Goal: Complete application form: Complete application form

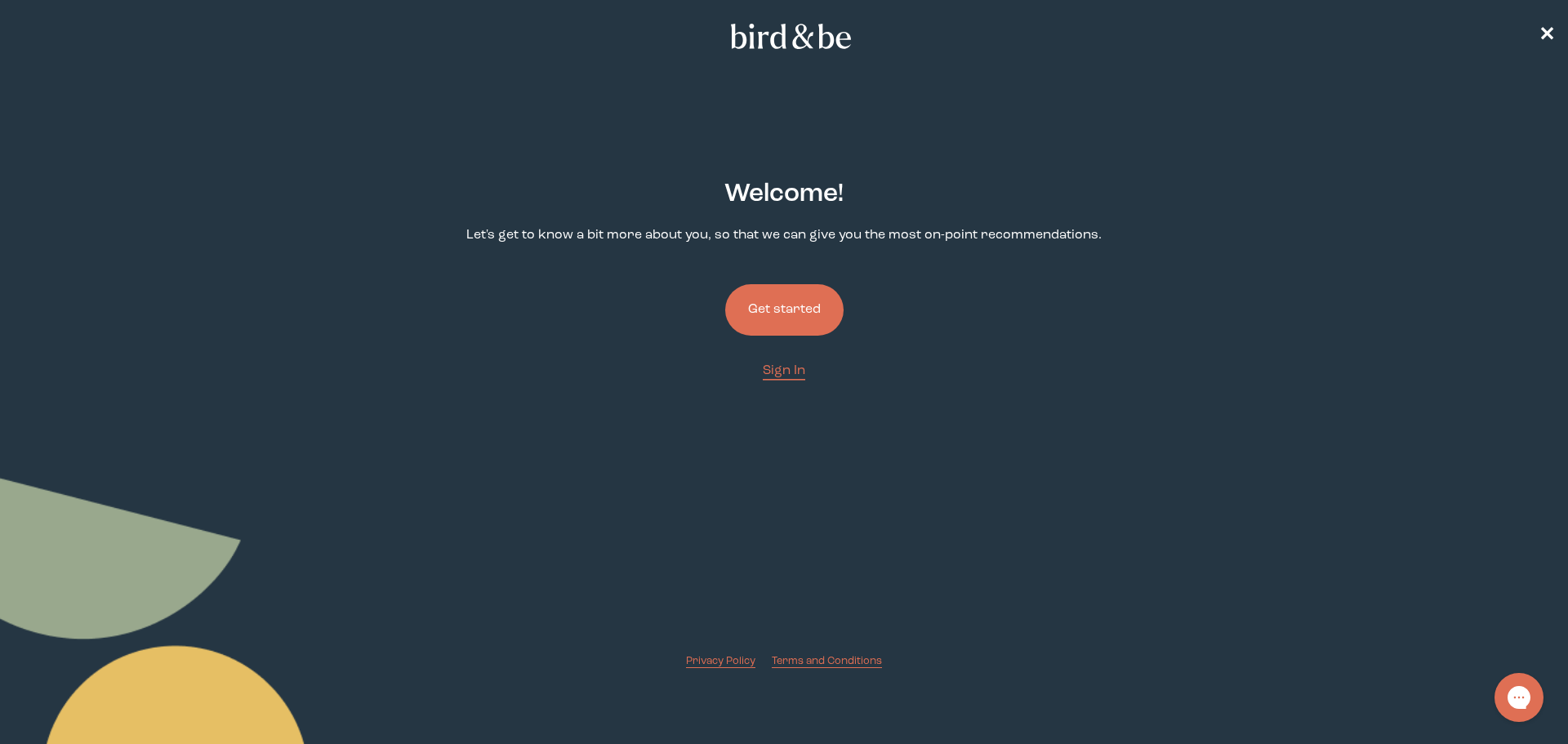
click at [772, 313] on button "Get started" at bounding box center [784, 310] width 118 height 52
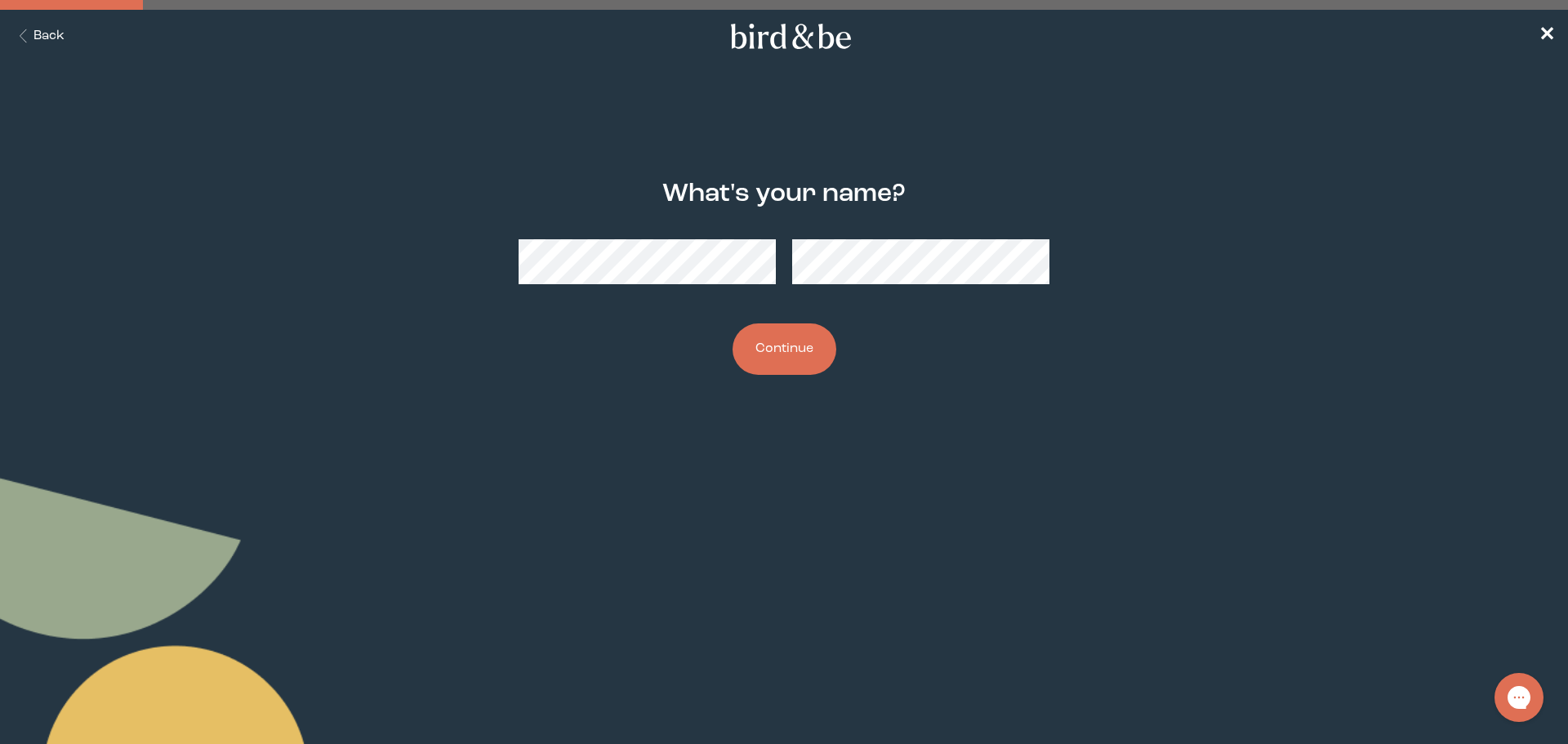
click at [777, 337] on button "Continue" at bounding box center [784, 349] width 104 height 52
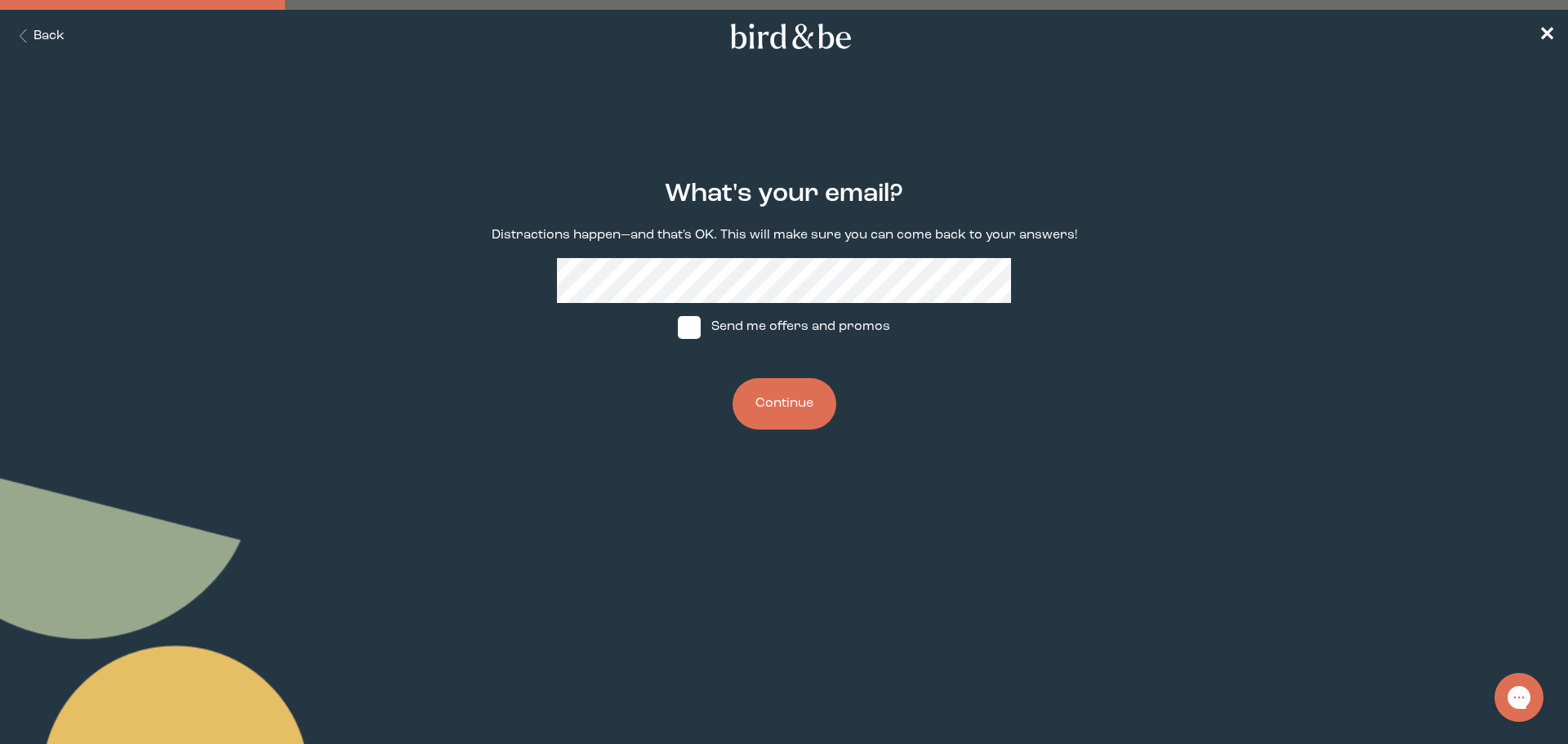
click at [760, 412] on button "Continue" at bounding box center [784, 404] width 104 height 52
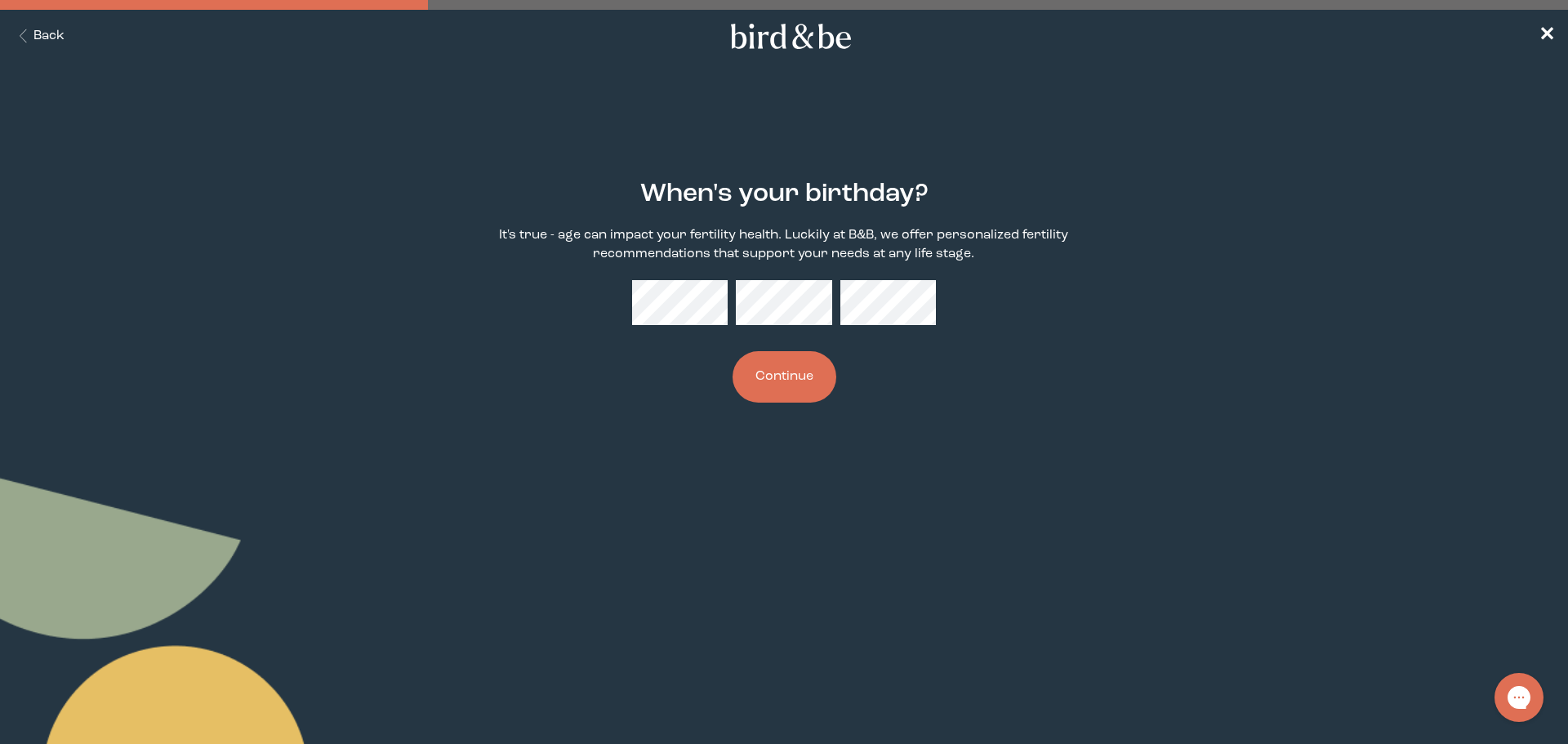
click at [782, 376] on button "Continue" at bounding box center [784, 377] width 104 height 52
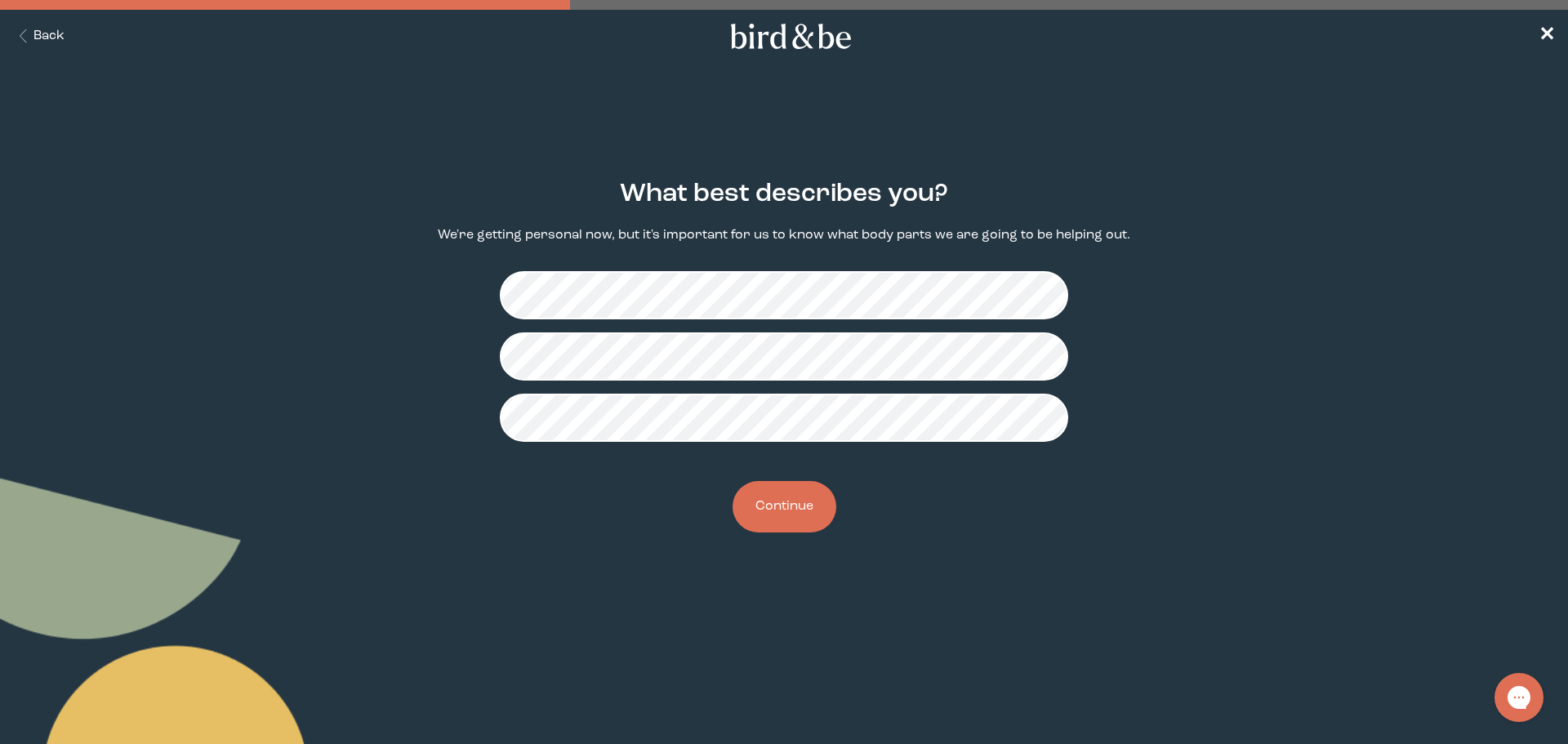
click at [772, 511] on button "Continue" at bounding box center [784, 506] width 104 height 52
click at [778, 508] on button "Continue" at bounding box center [784, 506] width 104 height 52
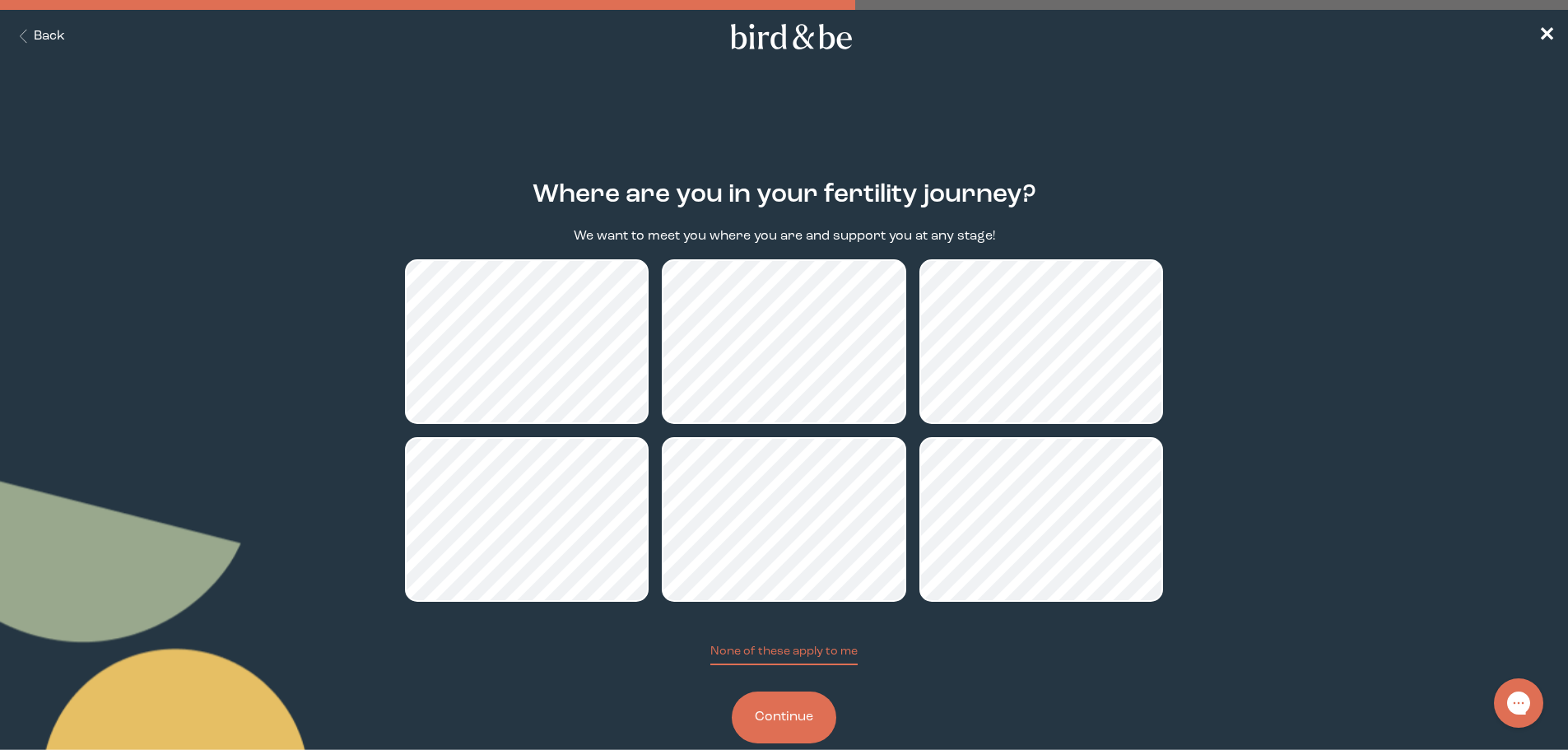
click at [799, 718] on button "Continue" at bounding box center [784, 717] width 104 height 52
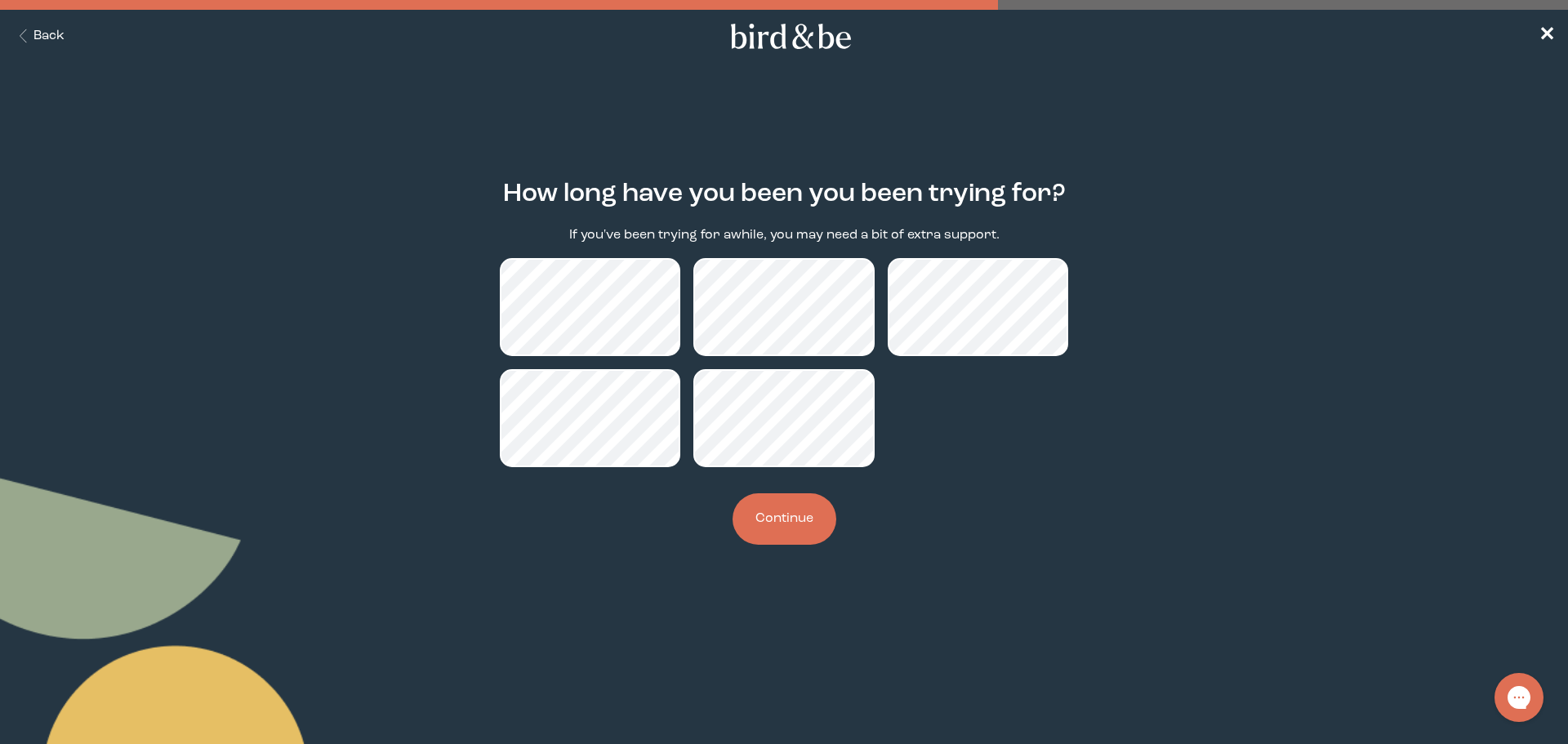
click at [777, 529] on button "Continue" at bounding box center [784, 519] width 104 height 52
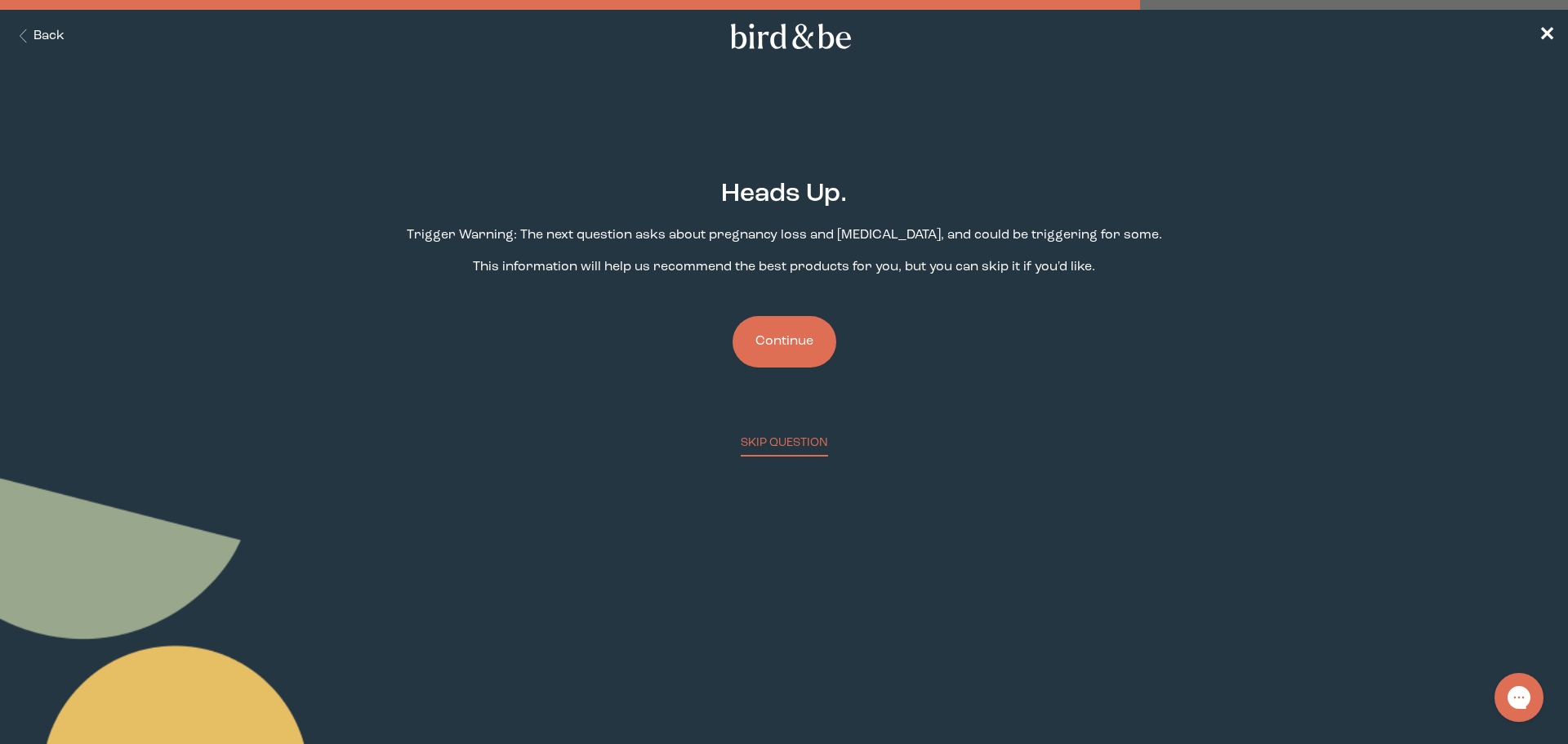
click at [786, 345] on button "Continue" at bounding box center [784, 341] width 104 height 52
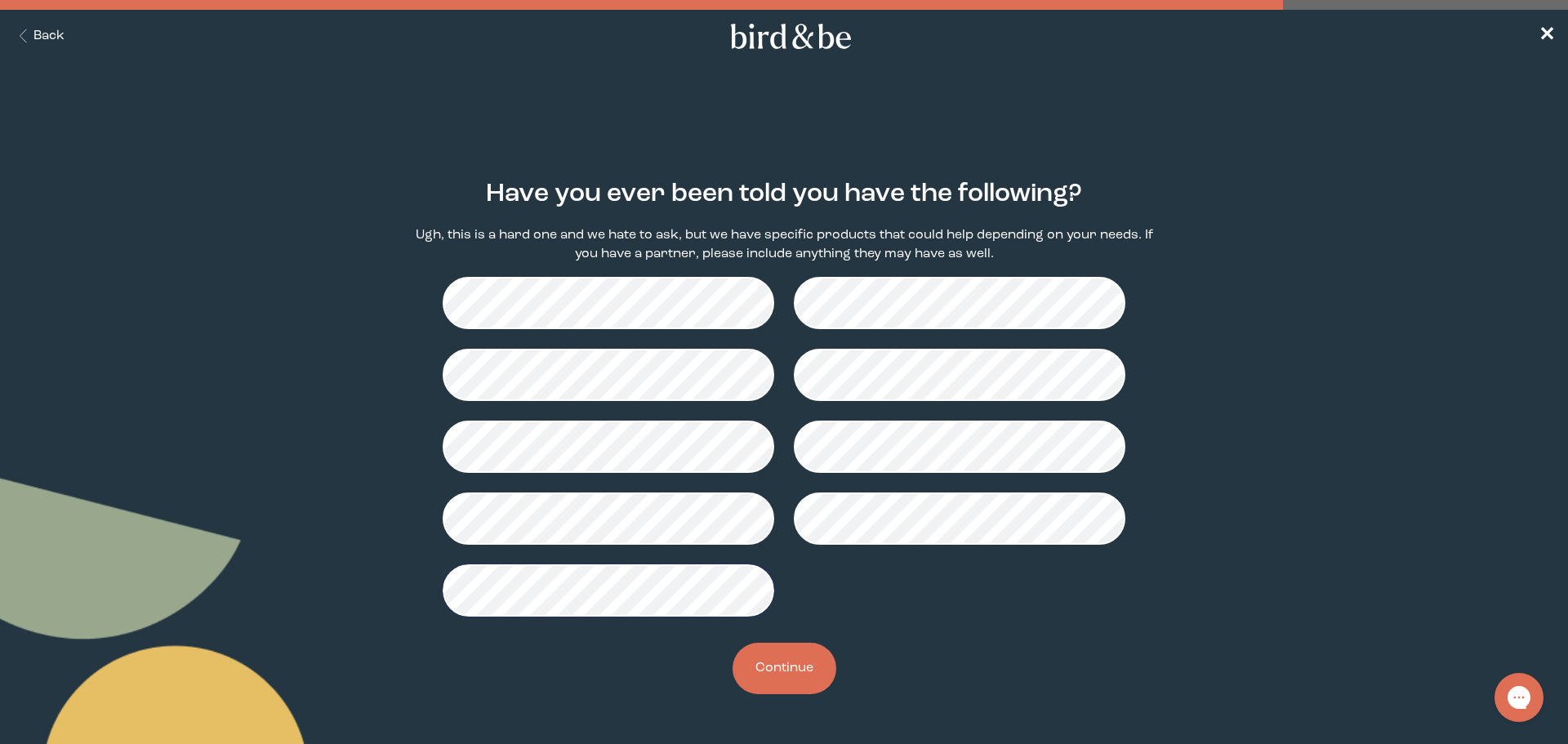
click at [818, 686] on button "Continue" at bounding box center [784, 668] width 104 height 52
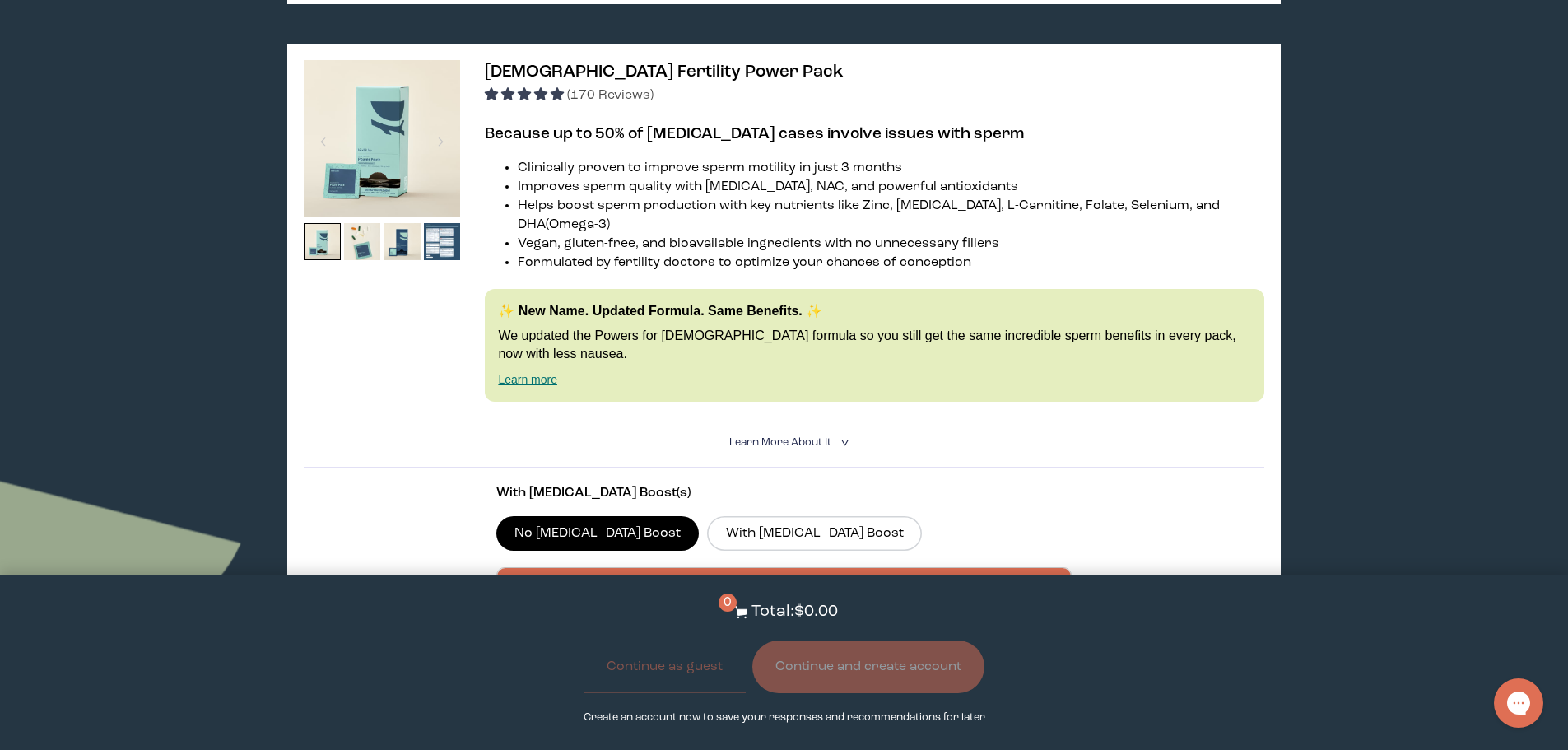
scroll to position [2999, 0]
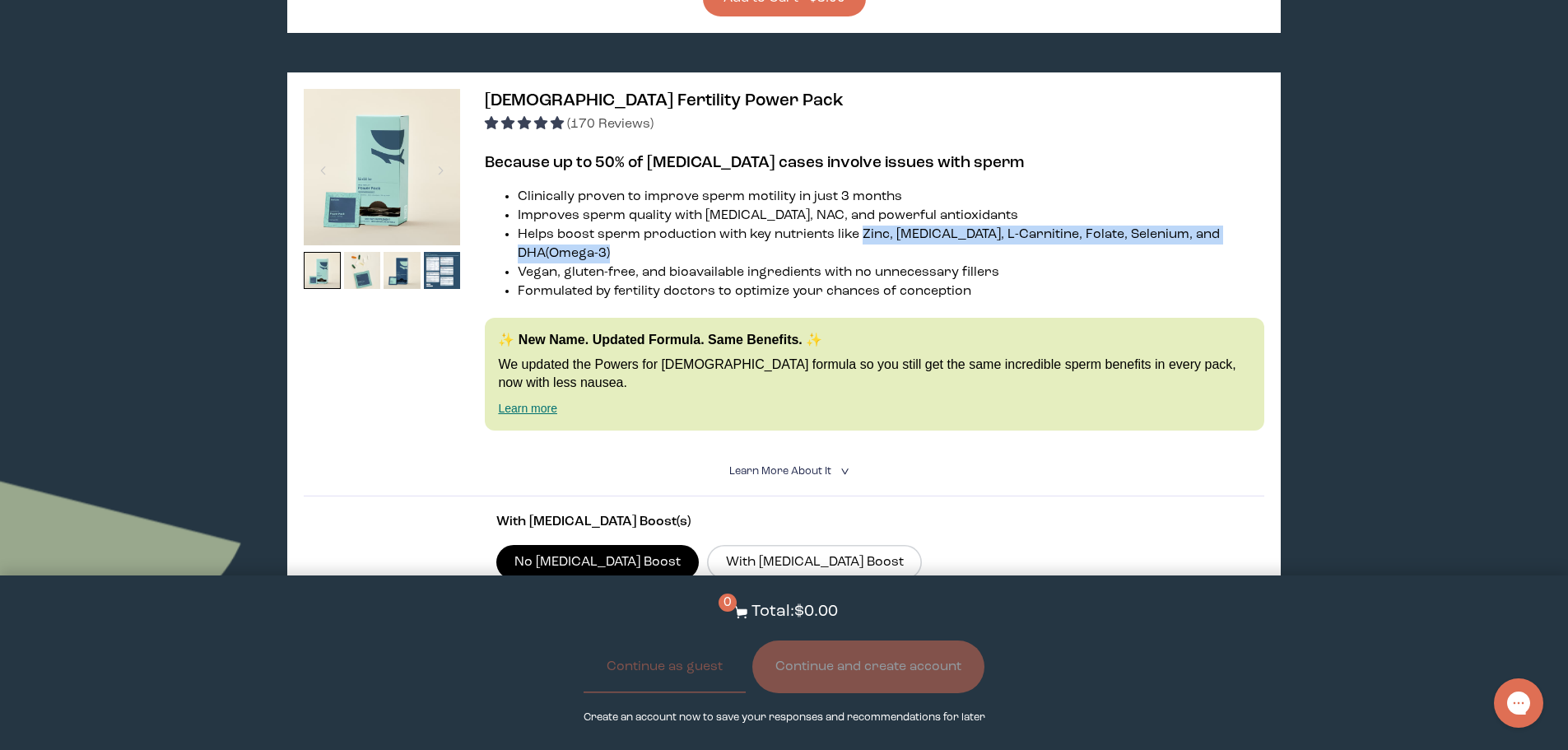
drag, startPoint x: 861, startPoint y: 215, endPoint x: 1133, endPoint y: 230, distance: 272.4
click at [1133, 230] on li "Helps boost sperm production with key nutrients like Zinc, [MEDICAL_DATA], L-Ca…" at bounding box center [890, 244] width 745 height 38
copy li "Zinc, [MEDICAL_DATA], L-Carnitine, Folate, Selenium, and DHA (Omega-3)"
click at [443, 252] on img at bounding box center [442, 271] width 37 height 37
click at [438, 252] on img at bounding box center [442, 271] width 37 height 37
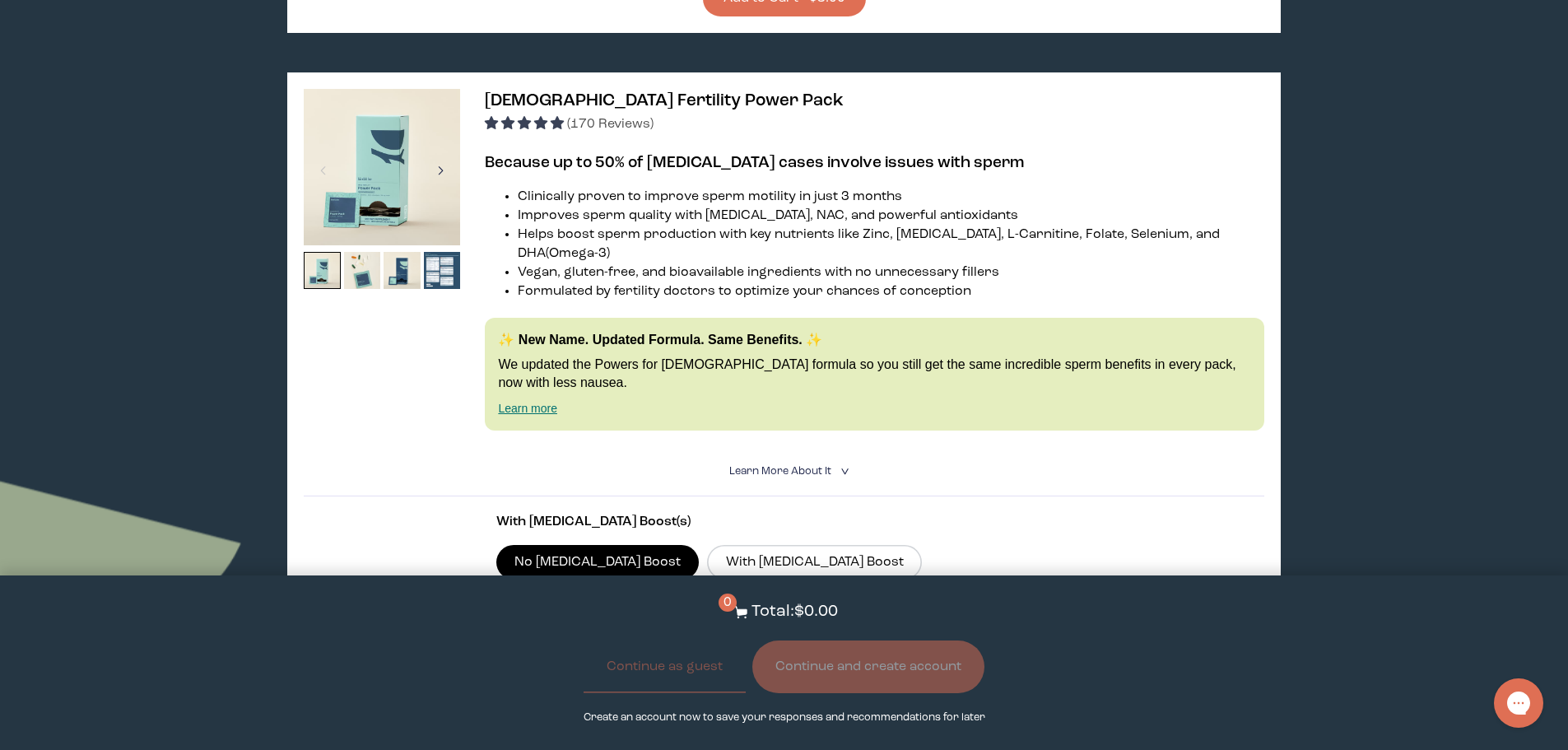
click at [442, 155] on div at bounding box center [440, 170] width 22 height 36
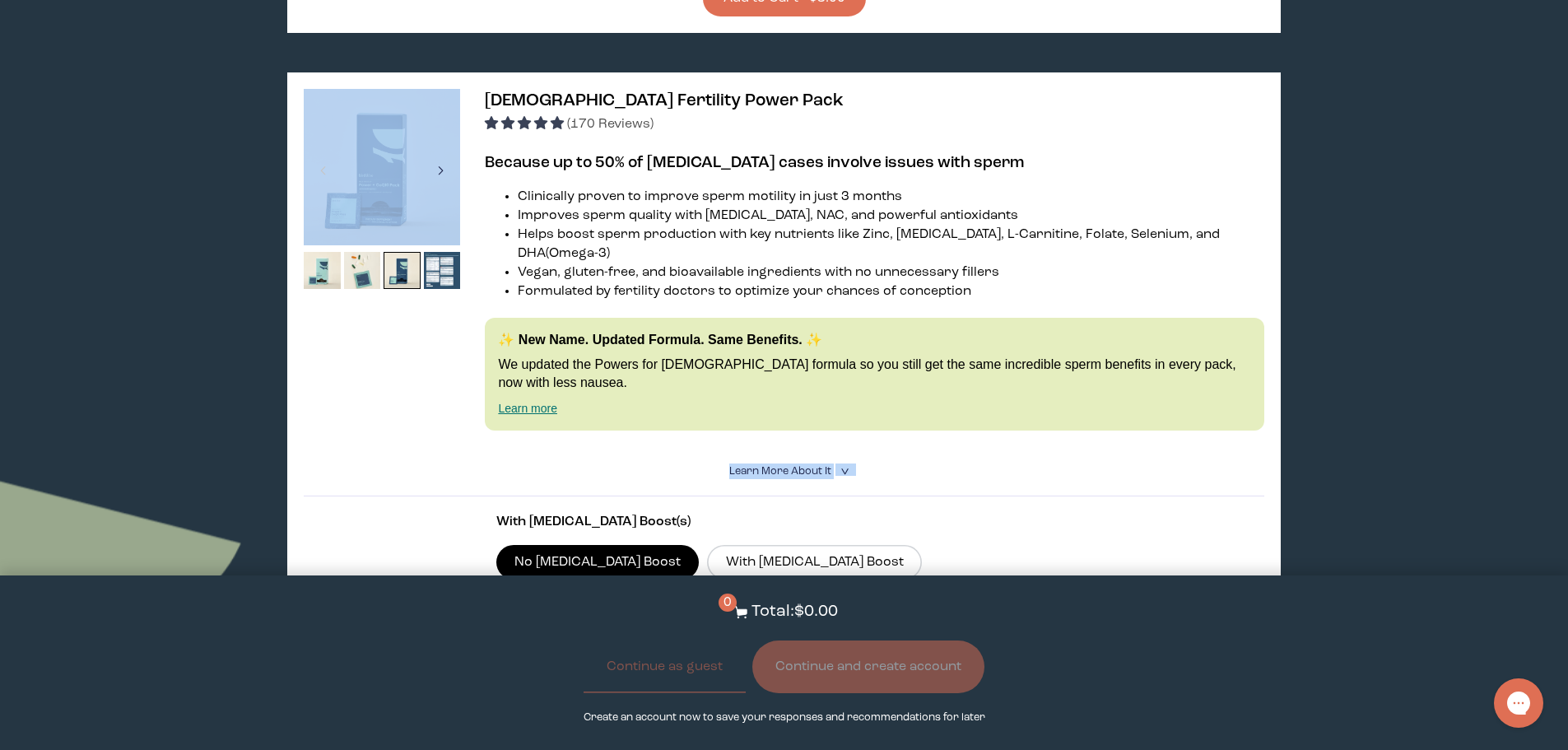
click at [442, 155] on div at bounding box center [440, 170] width 22 height 36
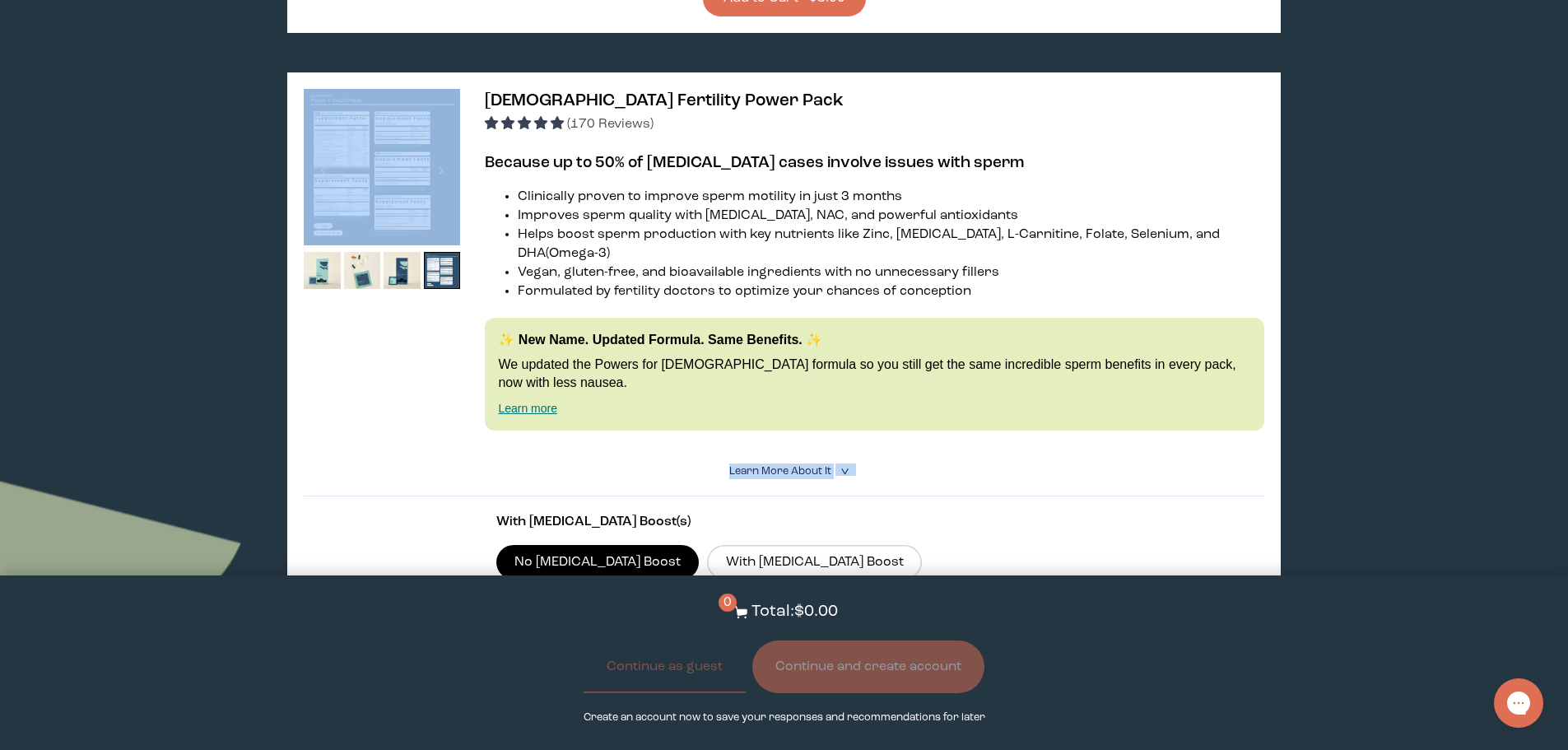
drag, startPoint x: 375, startPoint y: 227, endPoint x: 361, endPoint y: 310, distance: 84.2
click at [374, 229] on div at bounding box center [382, 170] width 157 height 163
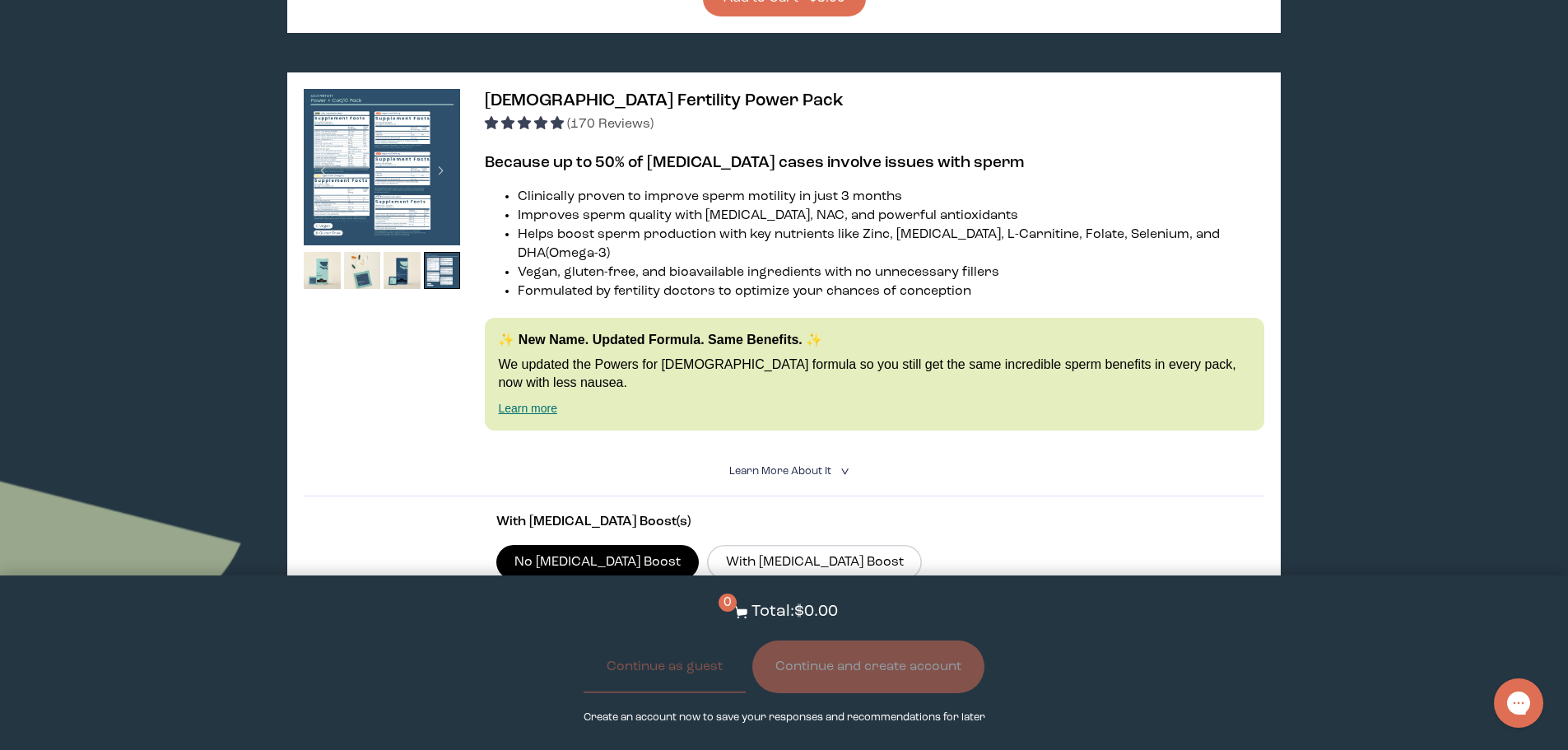
click at [360, 417] on div at bounding box center [382, 268] width 157 height 358
click at [400, 146] on img at bounding box center [382, 167] width 157 height 157
click at [393, 132] on img at bounding box center [382, 167] width 157 height 157
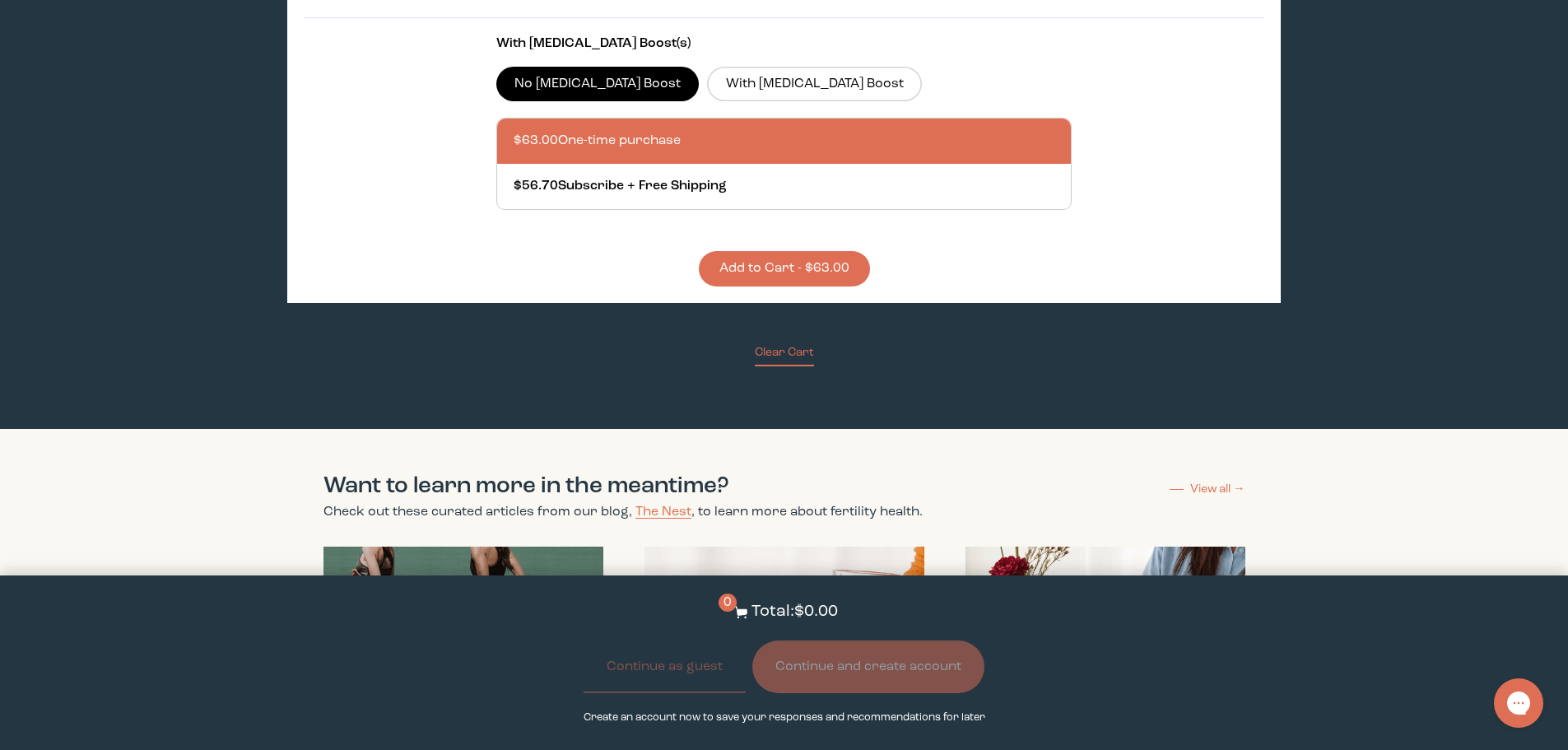
scroll to position [4279, 0]
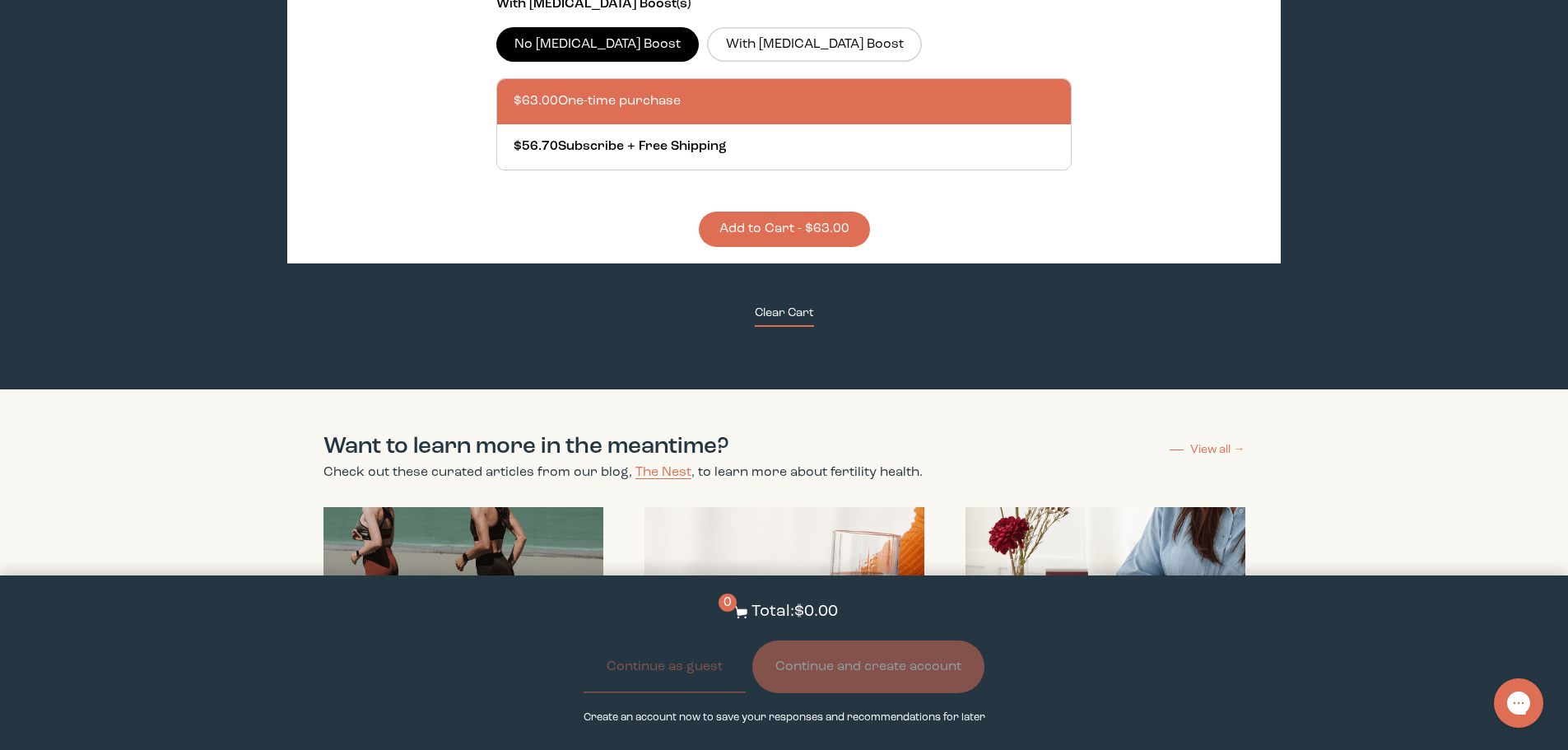
click at [760, 304] on button "Clear Cart" at bounding box center [784, 315] width 59 height 22
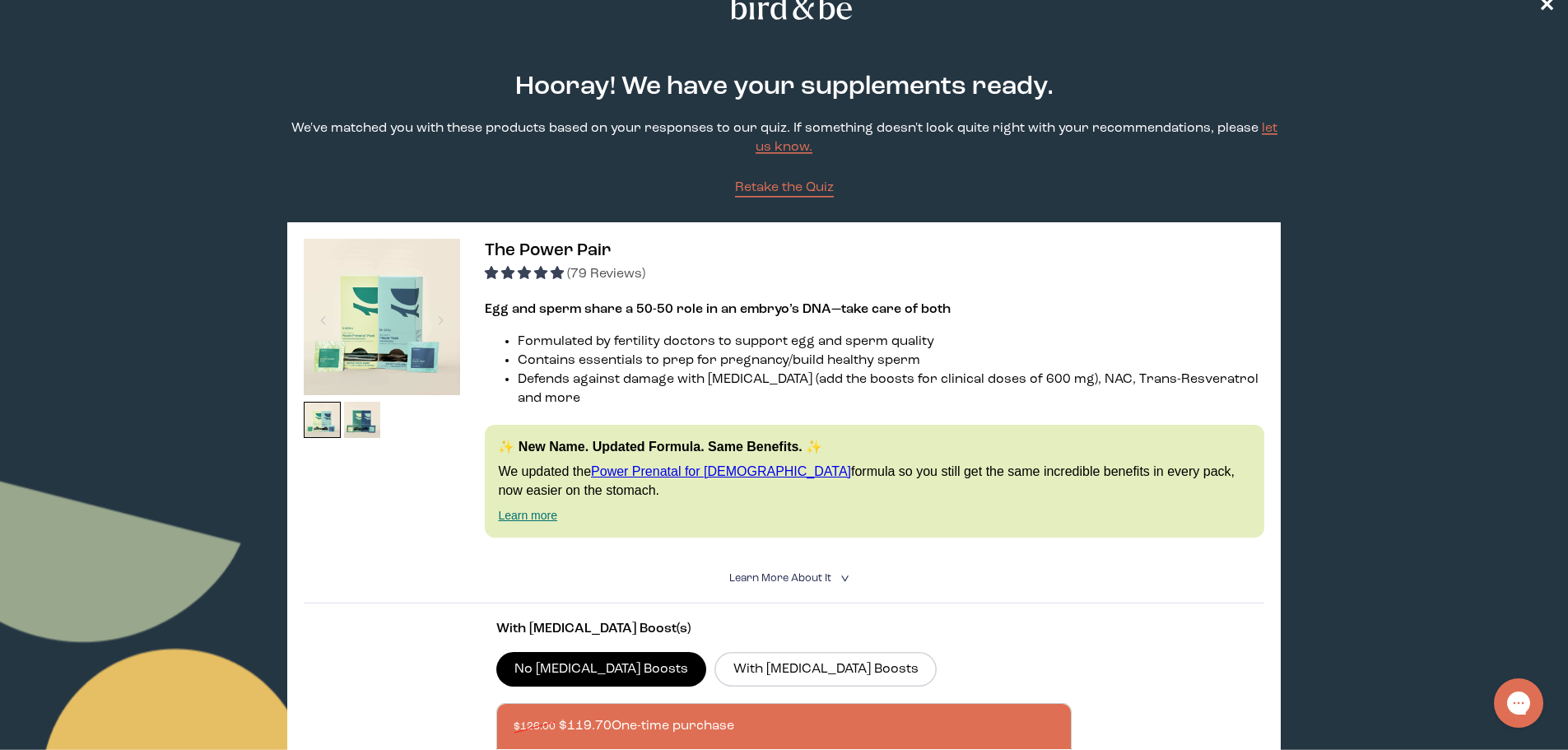
scroll to position [0, 0]
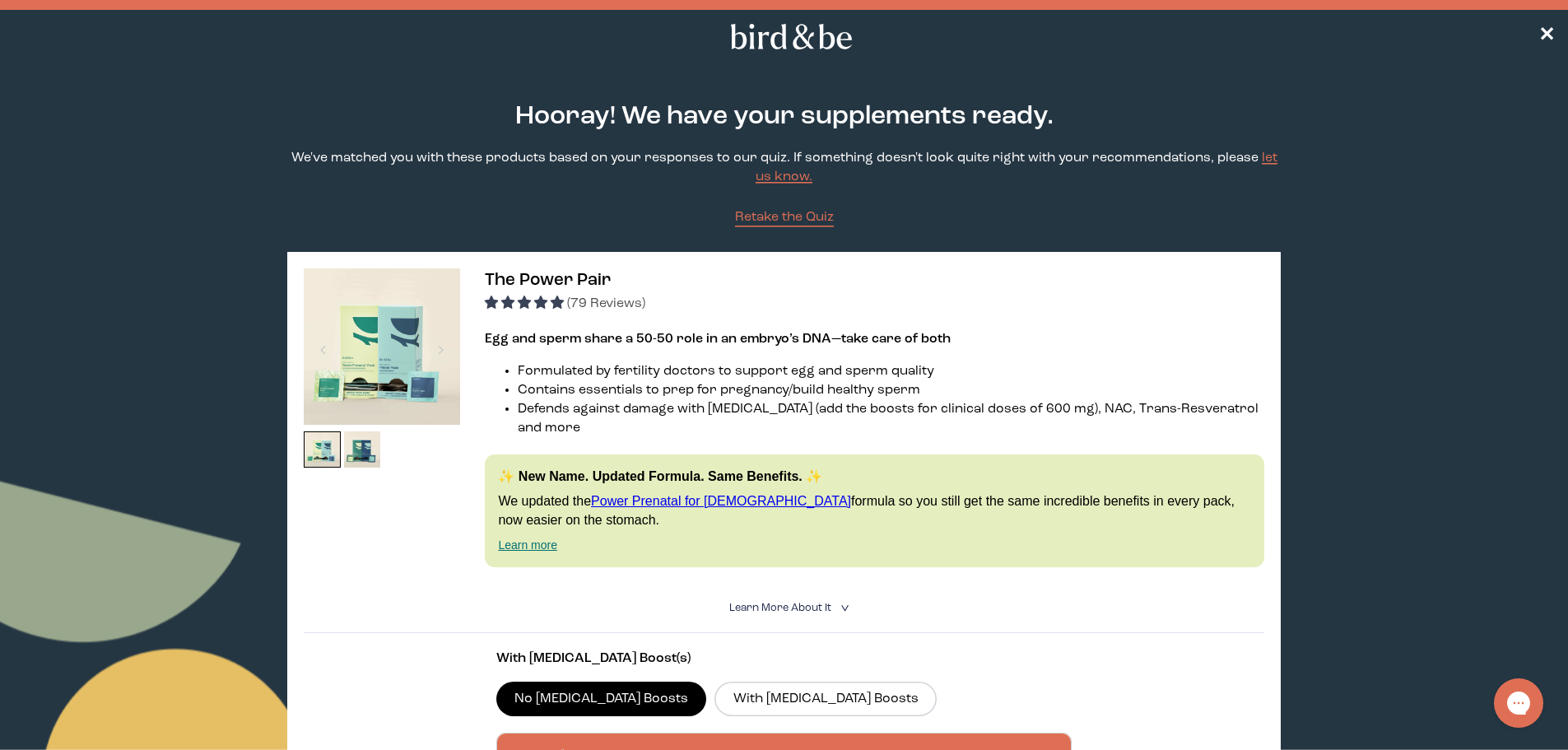
click at [1558, 37] on nav "✕" at bounding box center [784, 36] width 1568 height 52
click at [1550, 36] on span "✕" at bounding box center [1546, 37] width 16 height 19
